Goal: Navigation & Orientation: Find specific page/section

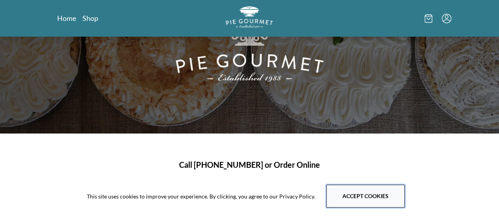
click at [371, 185] on button "Accept cookies" at bounding box center [365, 196] width 78 height 23
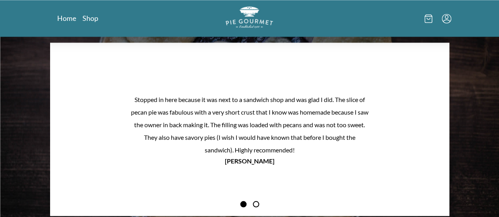
scroll to position [644, 0]
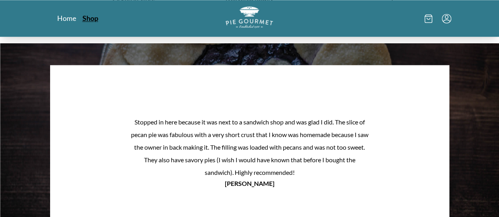
click at [82, 21] on link "Shop" at bounding box center [90, 17] width 16 height 9
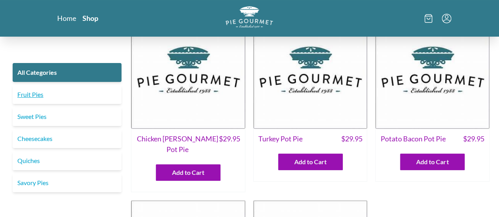
scroll to position [39, 0]
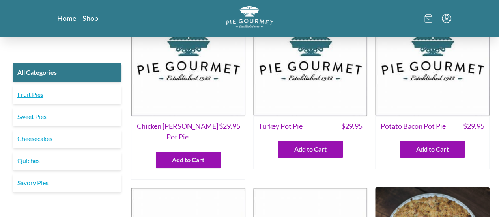
click at [49, 104] on link "Fruit Pies" at bounding box center [67, 94] width 109 height 19
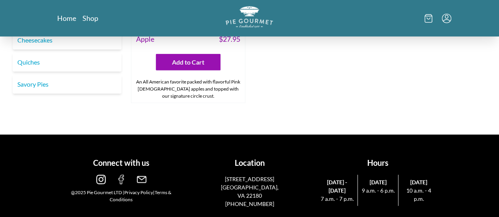
scroll to position [946, 0]
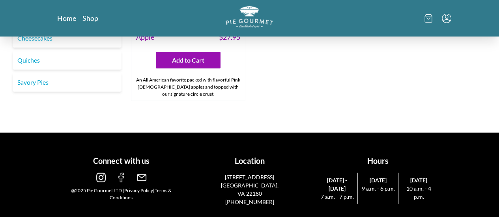
click at [95, 26] on link "Sweet Pies" at bounding box center [67, 16] width 109 height 19
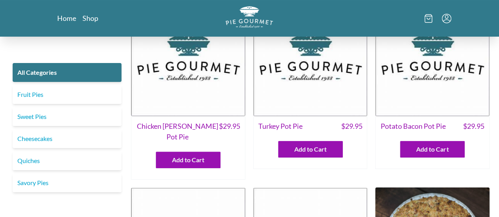
scroll to position [644, 0]
